Goal: Entertainment & Leisure: Consume media (video, audio)

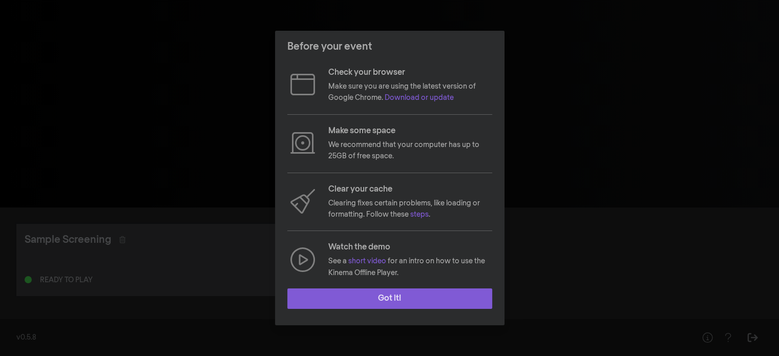
click at [368, 297] on button "Got it!" at bounding box center [389, 298] width 205 height 20
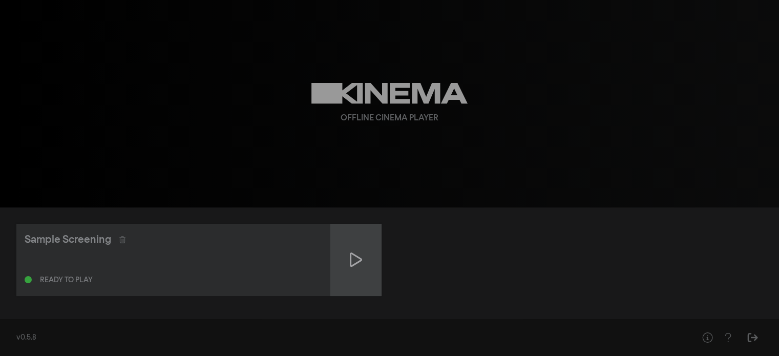
click at [358, 272] on div at bounding box center [355, 260] width 51 height 72
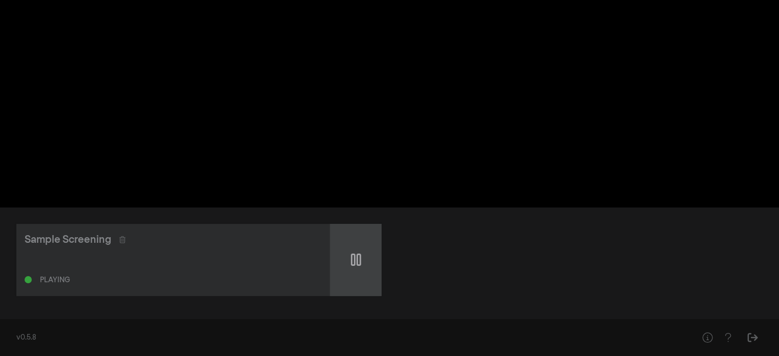
click at [361, 261] on div at bounding box center [355, 260] width 51 height 72
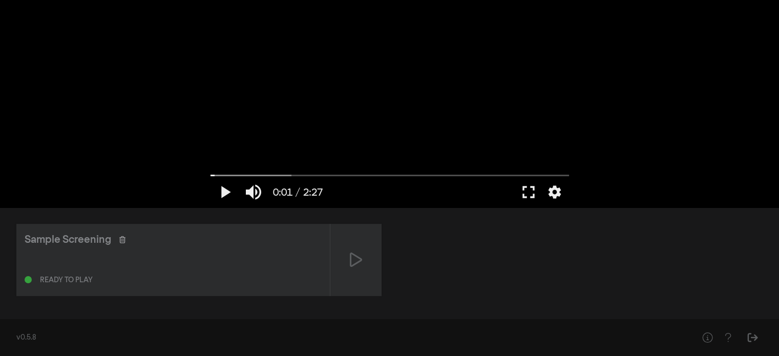
click at [120, 239] on icon at bounding box center [122, 239] width 6 height 7
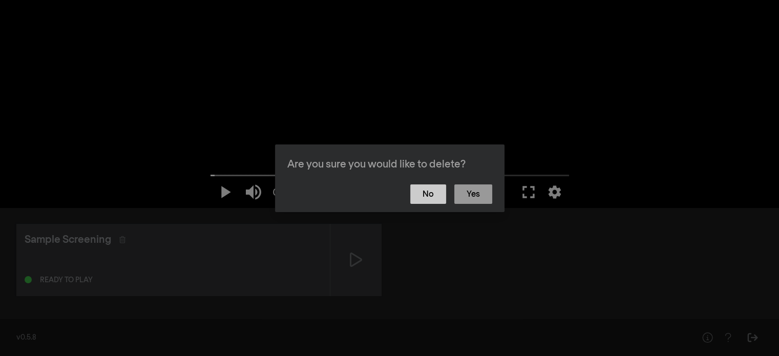
click at [426, 201] on button "No" at bounding box center [428, 193] width 36 height 19
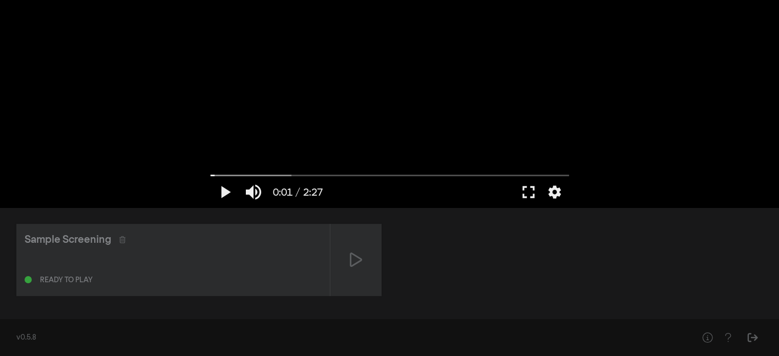
drag, startPoint x: 82, startPoint y: 280, endPoint x: 100, endPoint y: 258, distance: 27.7
click at [84, 278] on div "Ready to play" at bounding box center [66, 280] width 53 height 7
drag, startPoint x: 108, startPoint y: 243, endPoint x: 130, endPoint y: 303, distance: 63.4
click at [130, 303] on div "Sample Screening Ready to play" at bounding box center [389, 260] width 779 height 105
click at [33, 336] on div "v0.5.8" at bounding box center [346, 338] width 660 height 11
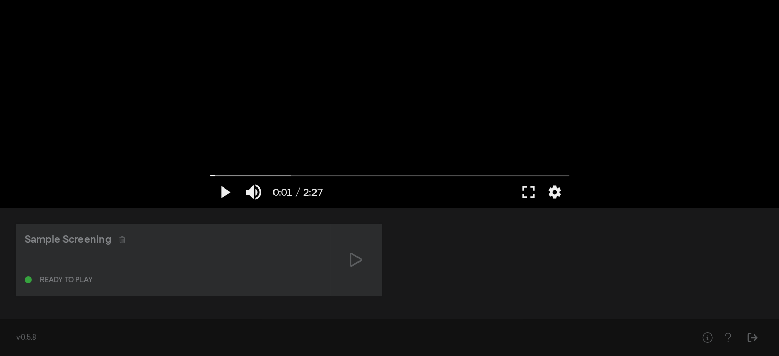
click at [164, 135] on div "play_arrow 0:01 / 2:27 volume_up fullscreen settings closed_caption Captions Of…" at bounding box center [389, 104] width 779 height 208
click at [705, 335] on icon "Help" at bounding box center [707, 338] width 13 height 10
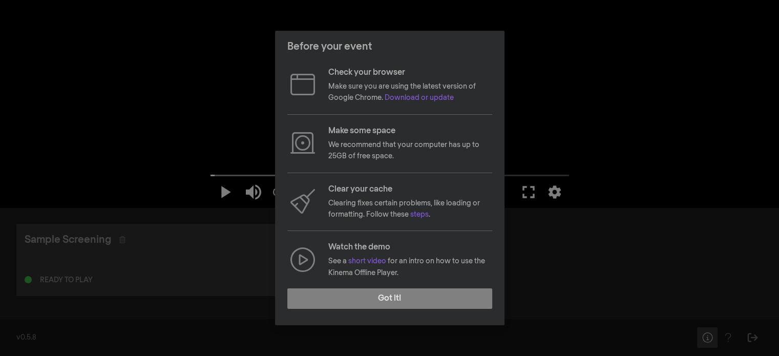
click at [705, 335] on div "Before your event Check your browser Make sure you are using the latest version…" at bounding box center [389, 178] width 779 height 356
click at [615, 186] on div "Before your event Check your browser Make sure you are using the latest version…" at bounding box center [389, 178] width 779 height 356
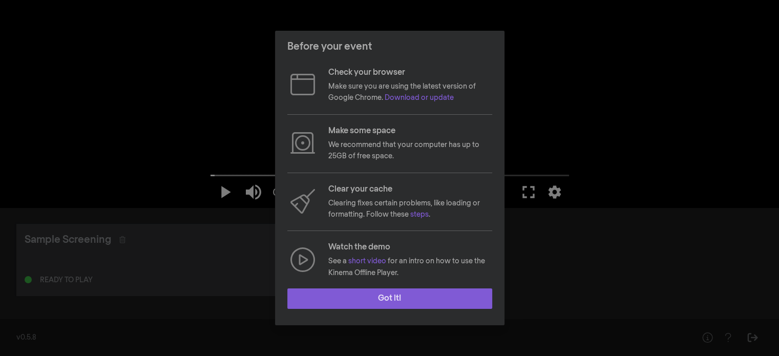
click at [467, 294] on button "Got it!" at bounding box center [389, 298] width 205 height 20
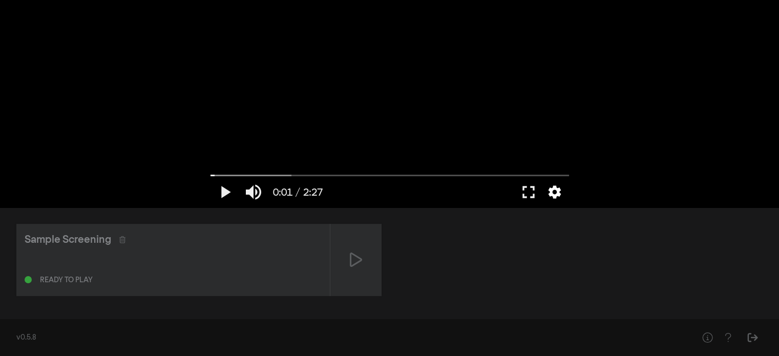
click at [555, 194] on button "settings" at bounding box center [555, 192] width 24 height 31
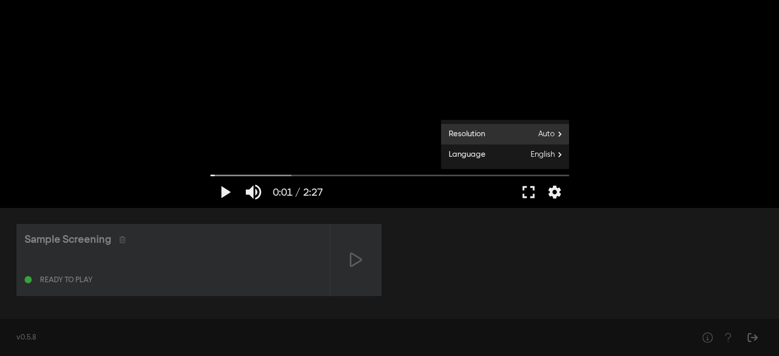
click at [555, 130] on span "Auto" at bounding box center [553, 134] width 31 height 15
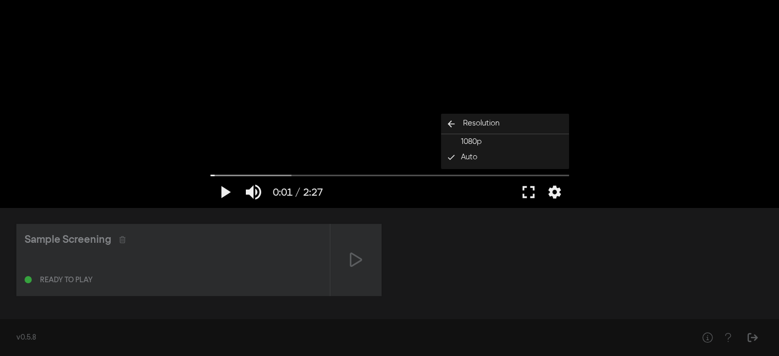
click at [623, 129] on div "play_arrow 0:01 / 2:27 volume_up fullscreen settings closed_caption Captions Of…" at bounding box center [389, 104] width 779 height 208
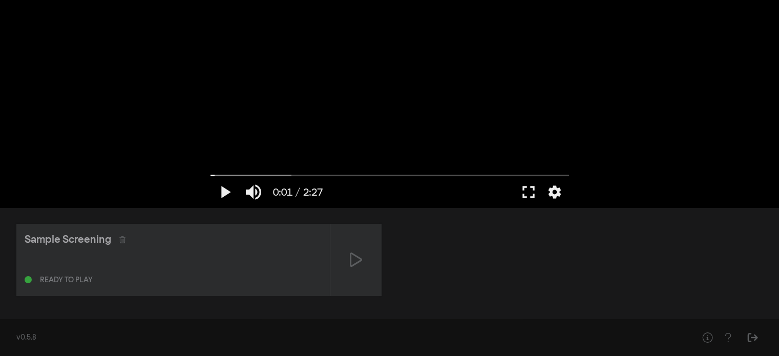
click at [78, 239] on div "Sample Screening" at bounding box center [68, 239] width 87 height 15
click at [112, 264] on div at bounding box center [173, 262] width 297 height 12
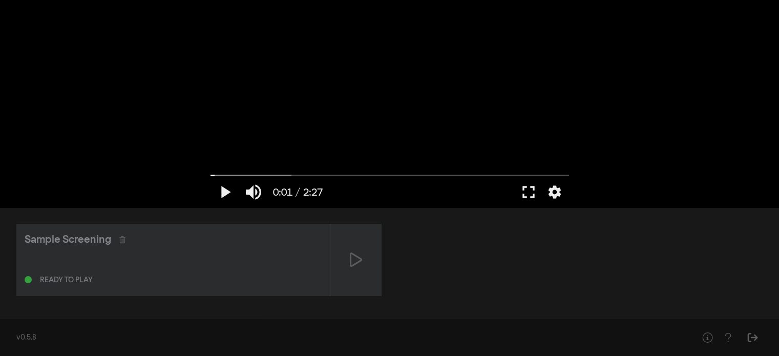
click at [84, 279] on div "Ready to play" at bounding box center [66, 280] width 53 height 7
click at [28, 278] on div at bounding box center [28, 279] width 7 height 7
click at [554, 233] on div "Sample Screening Ready to play" at bounding box center [389, 260] width 747 height 72
click at [219, 191] on button "play_arrow" at bounding box center [225, 192] width 29 height 31
click at [247, 174] on input "Seek" at bounding box center [390, 175] width 359 height 6
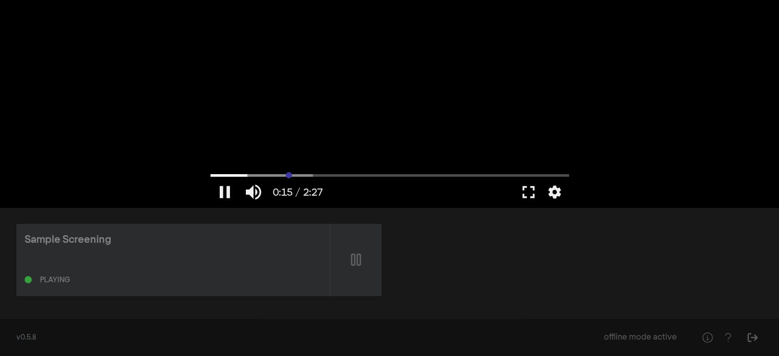
click at [289, 174] on input "Seek" at bounding box center [390, 175] width 359 height 6
click at [368, 171] on div at bounding box center [389, 104] width 369 height 208
click at [407, 173] on input "Seek" at bounding box center [390, 175] width 359 height 6
click at [232, 191] on button "play_arrow" at bounding box center [225, 192] width 29 height 31
click at [526, 194] on button "fullscreen" at bounding box center [528, 192] width 29 height 31
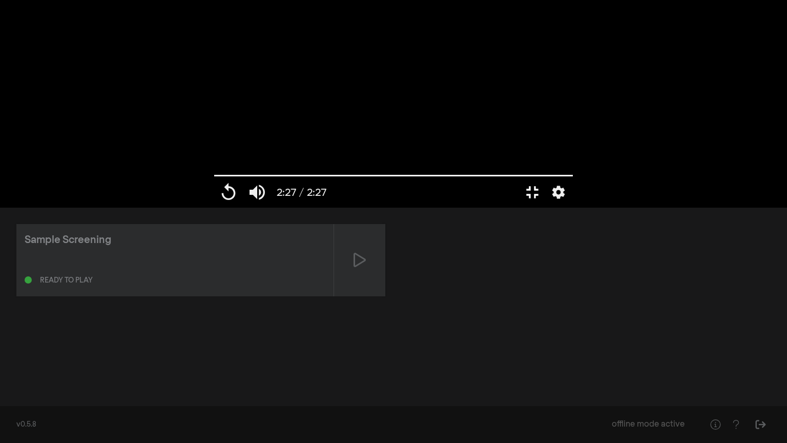
type input "147.146"
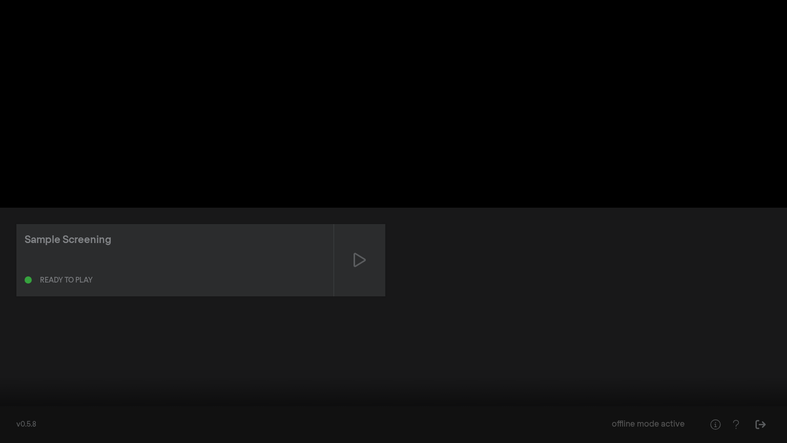
click at [727, 356] on button "fullscreen_exit" at bounding box center [741, 427] width 29 height 31
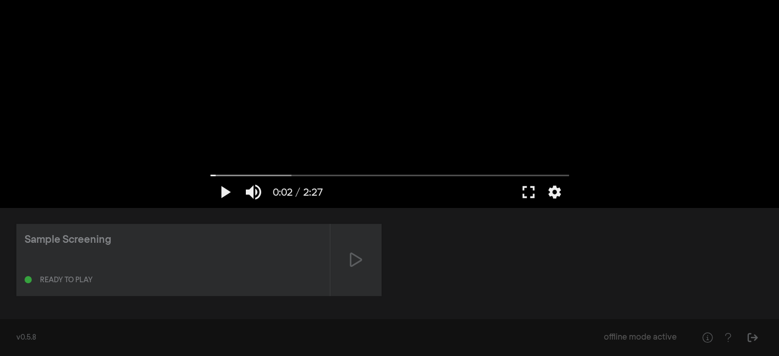
click at [478, 271] on div "Sample Screening Ready to play" at bounding box center [389, 260] width 747 height 72
click at [347, 262] on div at bounding box center [355, 260] width 51 height 72
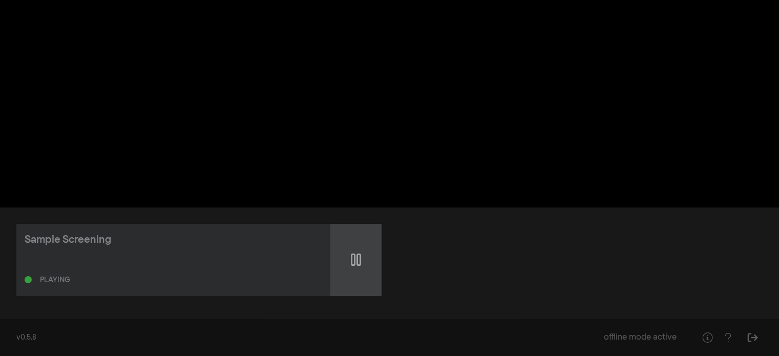
click at [366, 264] on div at bounding box center [355, 260] width 51 height 72
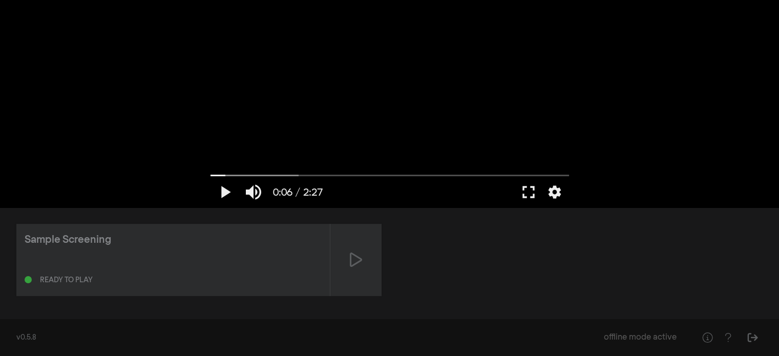
click at [685, 268] on div "Sample Screening Ready to play" at bounding box center [389, 260] width 747 height 72
click at [227, 187] on button "play_arrow" at bounding box center [225, 192] width 29 height 31
click at [535, 195] on button "fullscreen" at bounding box center [528, 192] width 29 height 31
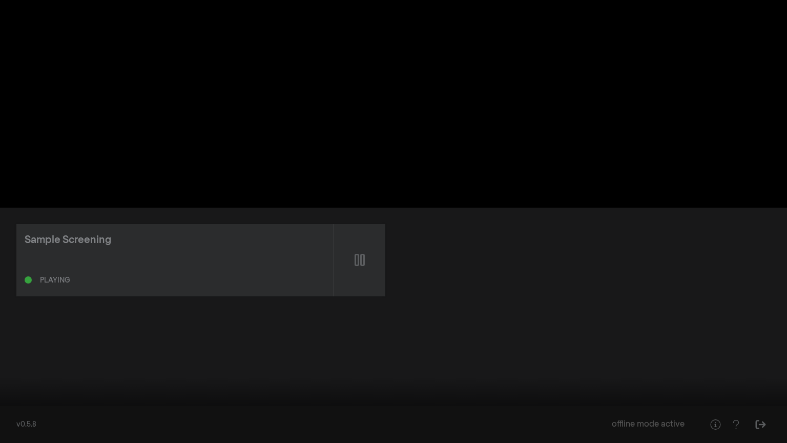
click at [535, 257] on div at bounding box center [393, 221] width 787 height 443
click at [10, 356] on button "play_arrow" at bounding box center [19, 427] width 29 height 31
type input "13.489534"
click at [5, 356] on button "replay" at bounding box center [19, 427] width 29 height 31
click at [5, 356] on button "pause" at bounding box center [19, 427] width 29 height 31
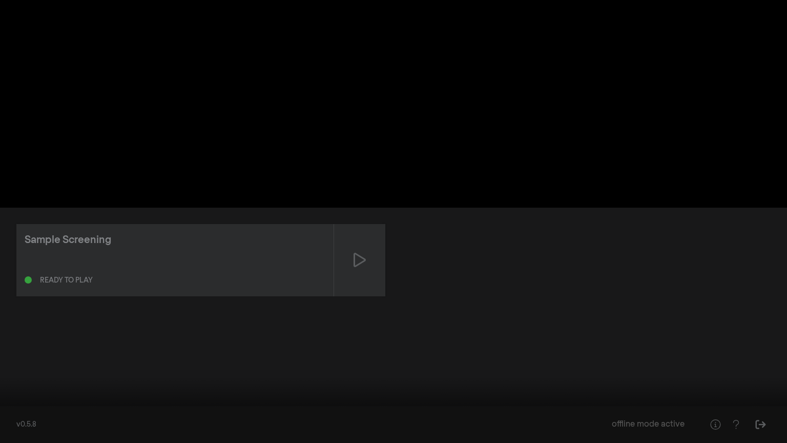
drag, startPoint x: 726, startPoint y: 424, endPoint x: 734, endPoint y: 427, distance: 9.1
click at [727, 356] on div "play_arrow 0:03 / 2:27 volume_up fullscreen_exit settings" at bounding box center [393, 427] width 787 height 31
click at [742, 356] on button "fullscreen_exit" at bounding box center [741, 427] width 29 height 31
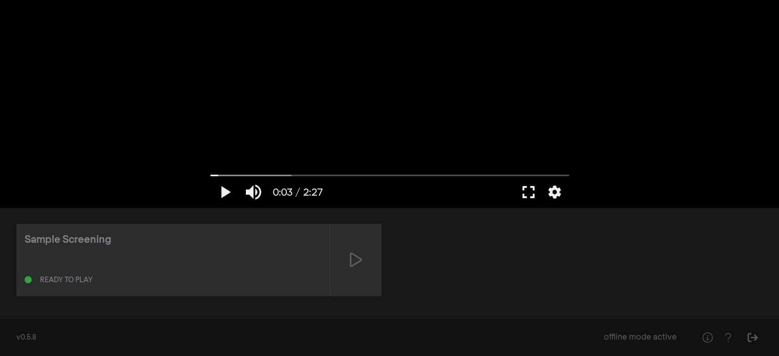
click at [530, 194] on button "fullscreen" at bounding box center [528, 192] width 29 height 31
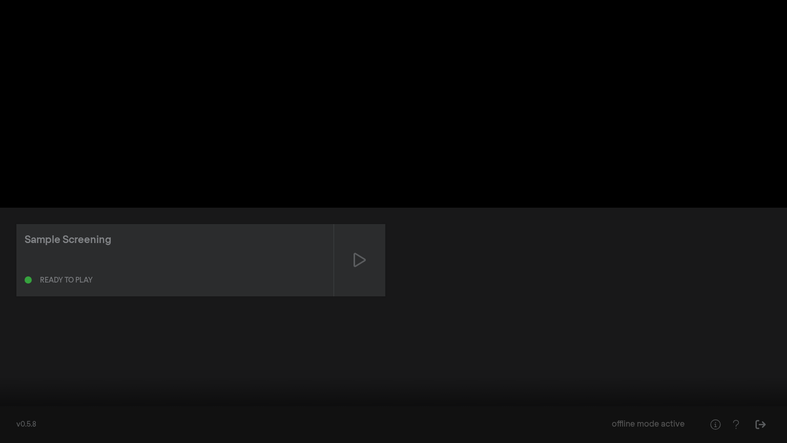
click at [19, 356] on button "play_arrow" at bounding box center [19, 427] width 29 height 31
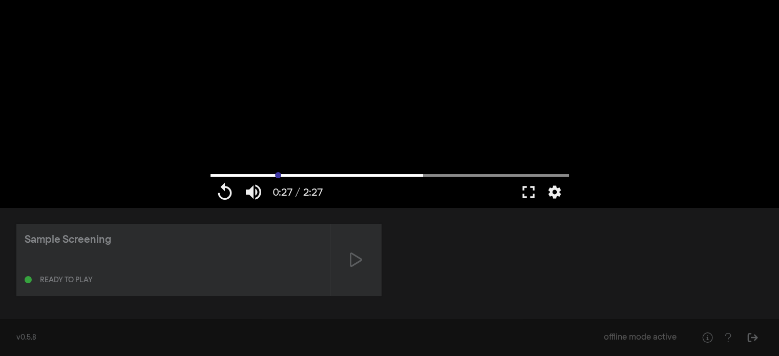
click at [278, 178] on input "Seek" at bounding box center [390, 175] width 359 height 6
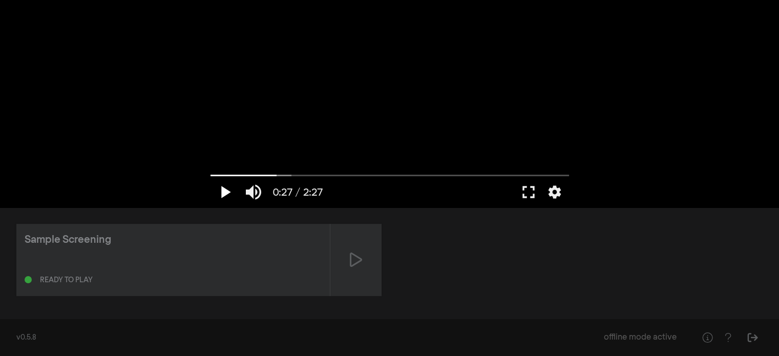
click at [232, 189] on button "play_arrow" at bounding box center [225, 192] width 29 height 31
click at [530, 190] on button "fullscreen" at bounding box center [528, 192] width 29 height 31
click at [399, 149] on div at bounding box center [389, 104] width 369 height 208
click at [358, 176] on input "Seek" at bounding box center [390, 175] width 359 height 6
click at [223, 186] on button "play_arrow" at bounding box center [225, 192] width 29 height 31
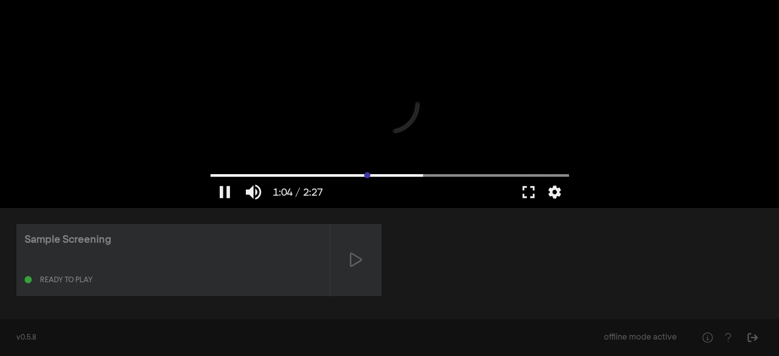
click at [367, 177] on input "Seek" at bounding box center [390, 175] width 359 height 6
click at [220, 197] on button "play_arrow" at bounding box center [225, 192] width 29 height 31
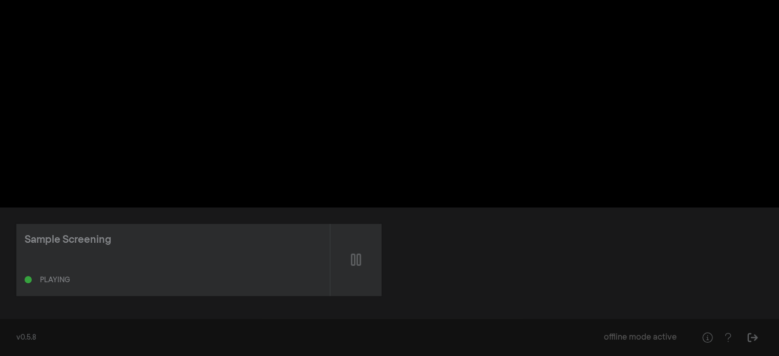
click at [220, 197] on button "pause" at bounding box center [225, 192] width 29 height 31
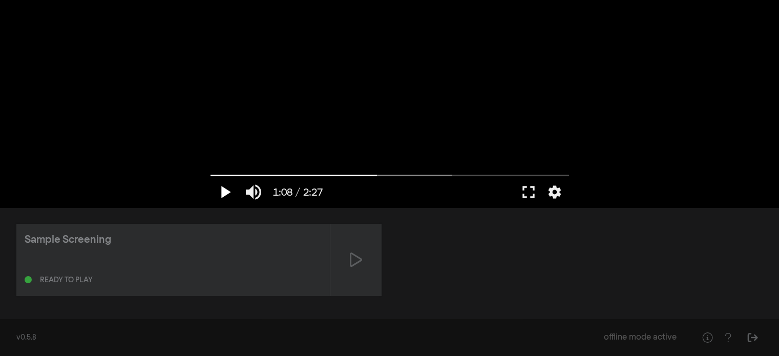
click at [220, 197] on button "play_arrow" at bounding box center [225, 192] width 29 height 31
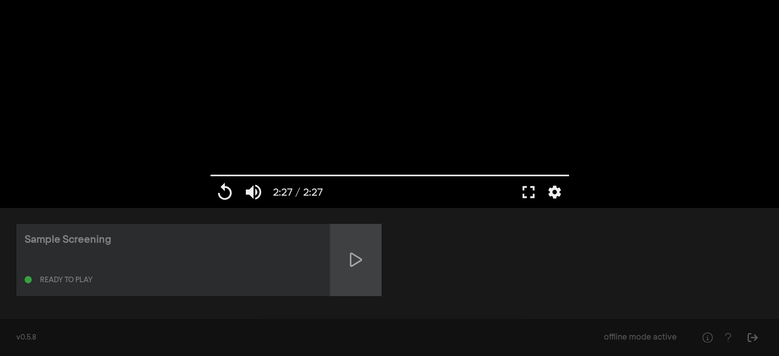
click at [346, 272] on div at bounding box center [355, 260] width 51 height 72
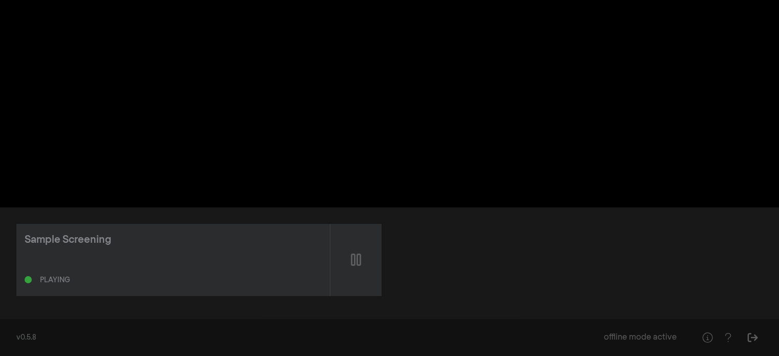
type input "79.024219"
